Goal: Information Seeking & Learning: Learn about a topic

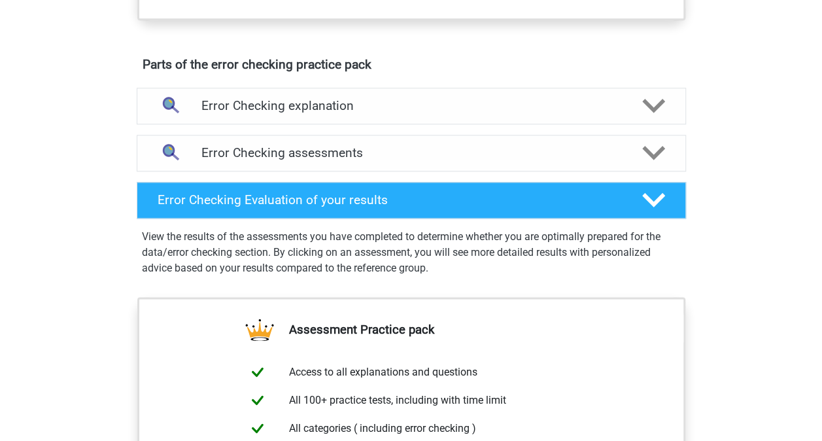
scroll to position [719, 0]
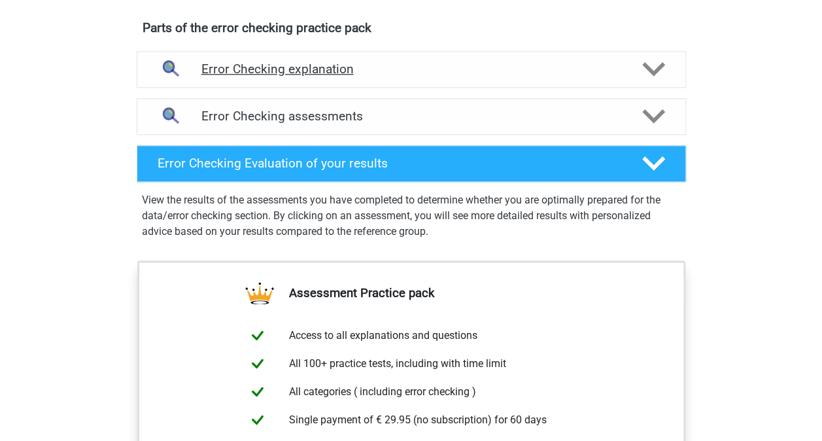
click at [647, 65] on polygon at bounding box center [653, 69] width 23 height 14
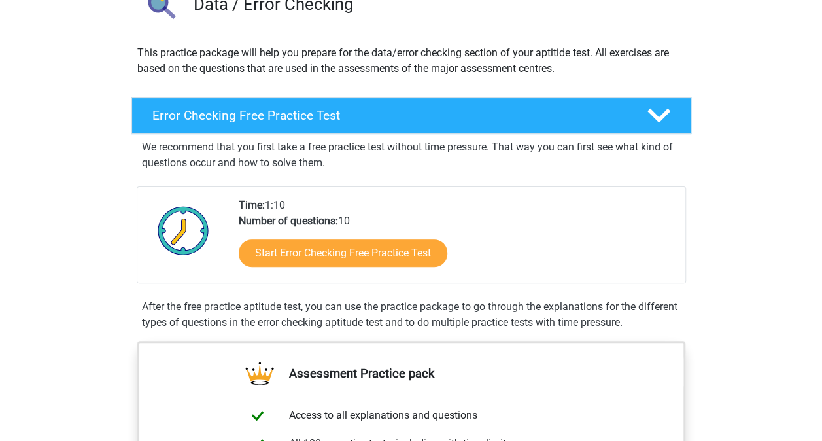
scroll to position [65, 0]
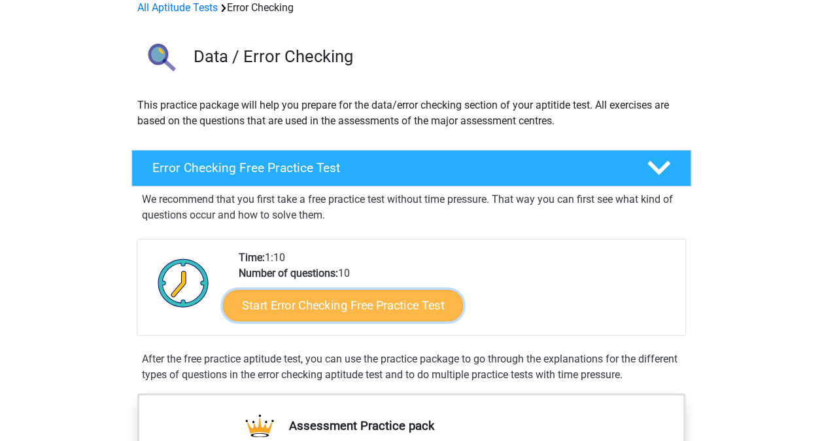
click at [332, 307] on link "Start Error Checking Free Practice Test" at bounding box center [343, 305] width 240 height 31
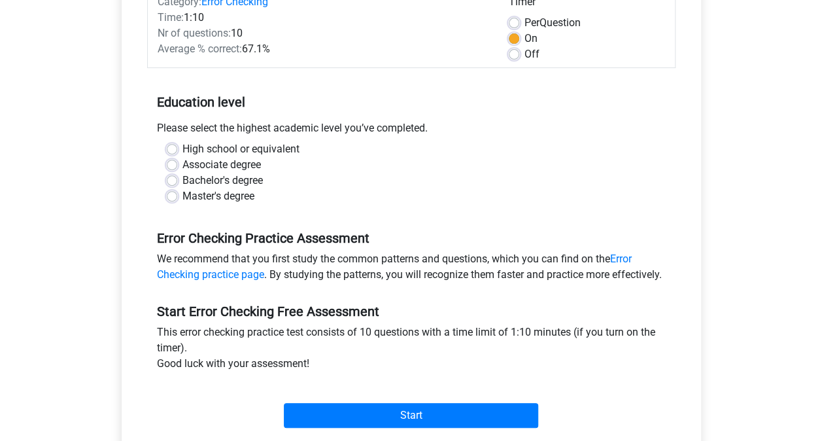
scroll to position [196, 0]
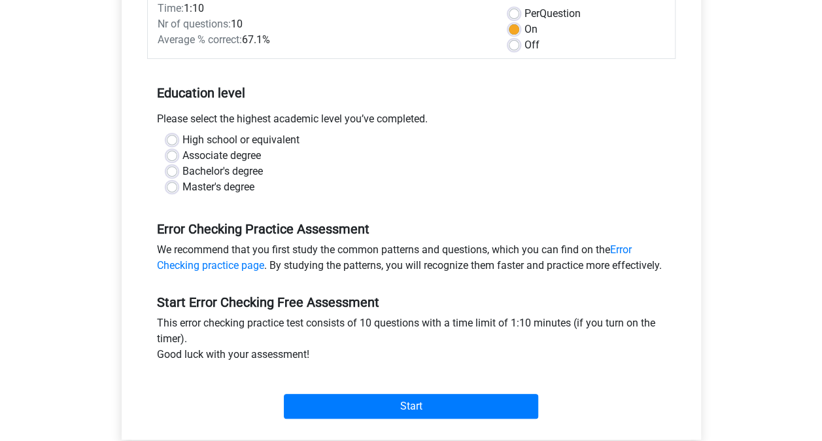
click at [182, 140] on label "High school or equivalent" at bounding box center [240, 140] width 117 height 16
click at [177, 140] on input "High school or equivalent" at bounding box center [172, 138] width 10 height 13
radio input "true"
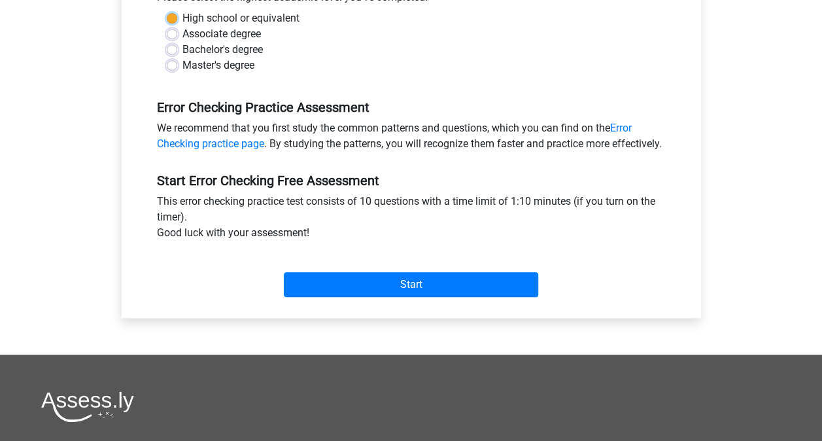
scroll to position [327, 0]
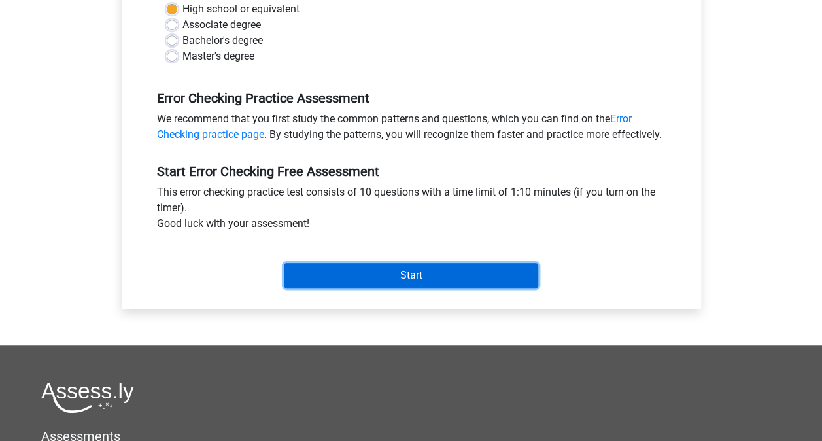
click at [418, 288] on input "Start" at bounding box center [411, 275] width 254 height 25
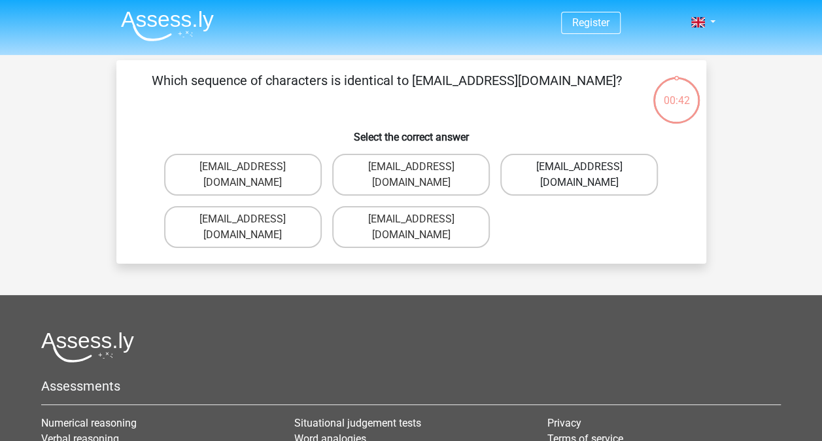
click at [558, 161] on label "Evie_Meade@jointmail.co.uk" at bounding box center [579, 175] width 158 height 42
click at [579, 167] on input "Evie_Meade@jointmail.co.uk" at bounding box center [583, 171] width 8 height 8
radio input "true"
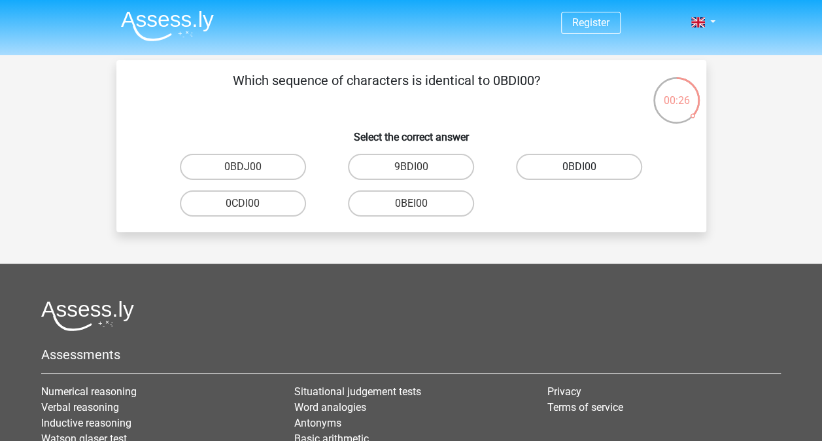
click at [570, 167] on label "0BDI00" at bounding box center [579, 167] width 126 height 26
click at [579, 167] on input "0BDI00" at bounding box center [583, 171] width 8 height 8
radio input "true"
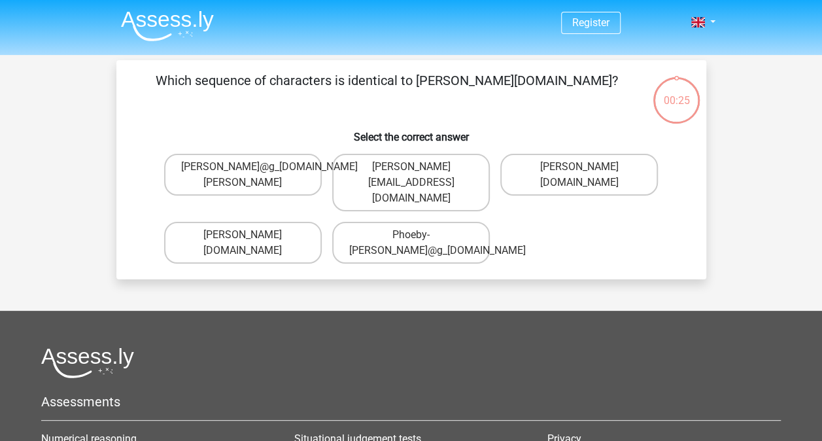
scroll to position [60, 0]
